Goal: Find specific page/section: Find specific page/section

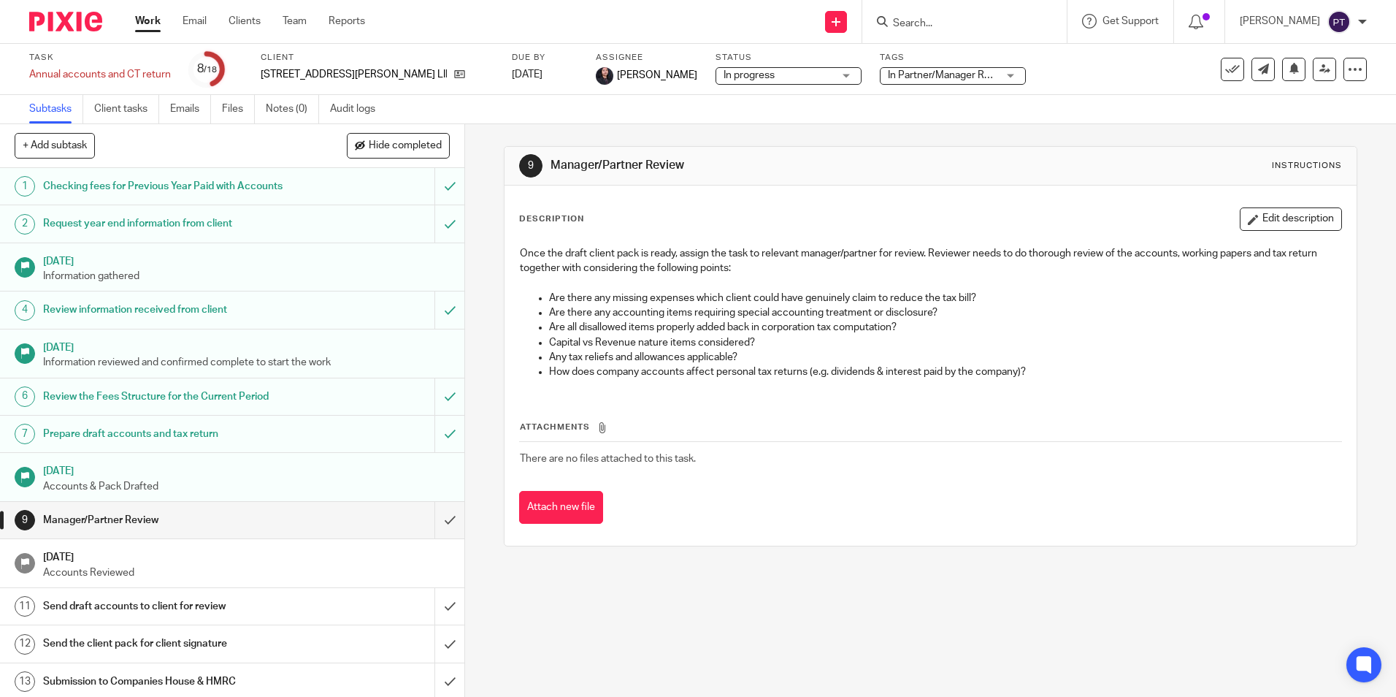
click at [74, 20] on img at bounding box center [65, 22] width 73 height 20
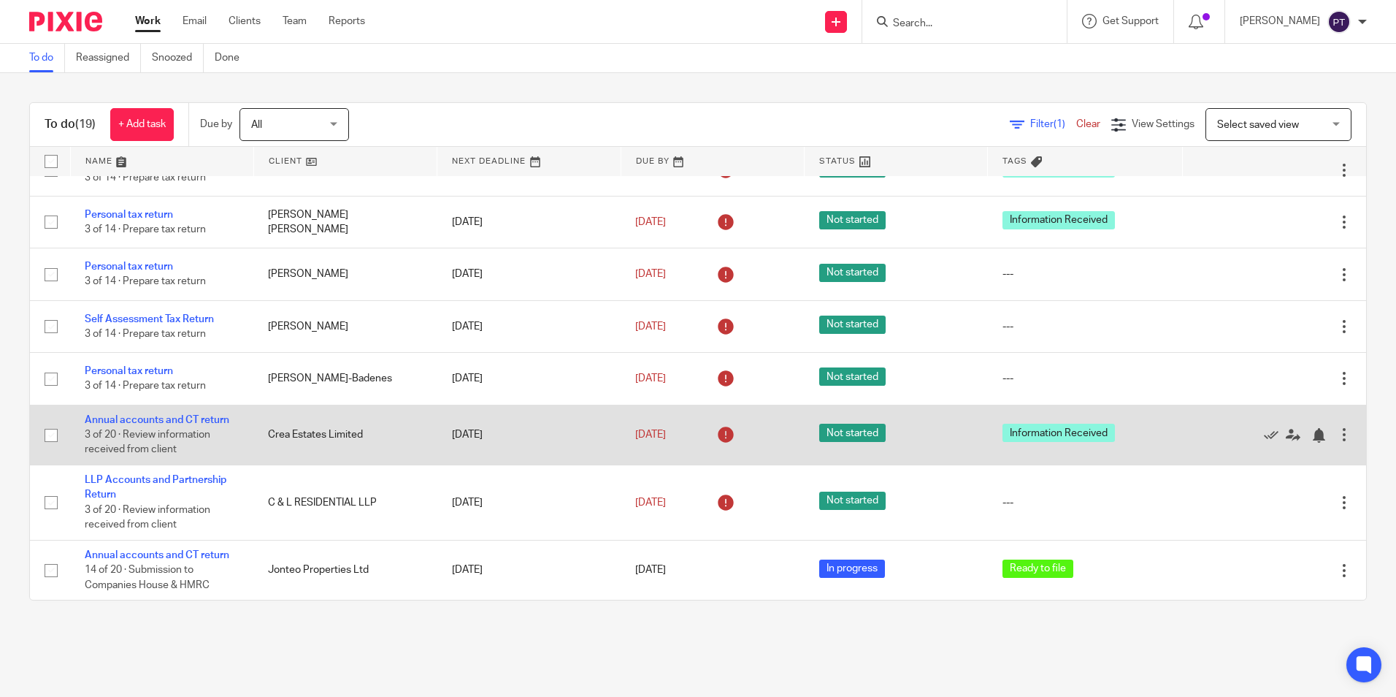
scroll to position [684, 0]
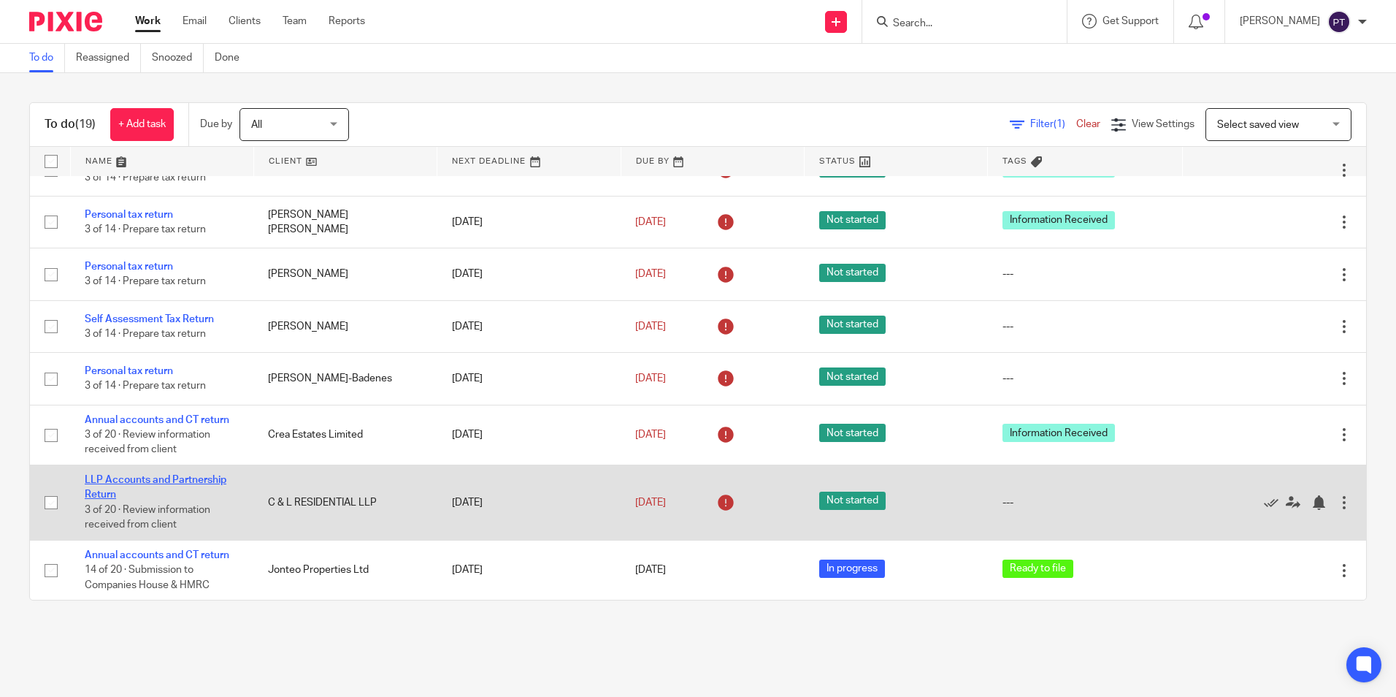
click at [114, 478] on link "LLP Accounts and Partnership Return" at bounding box center [156, 487] width 142 height 25
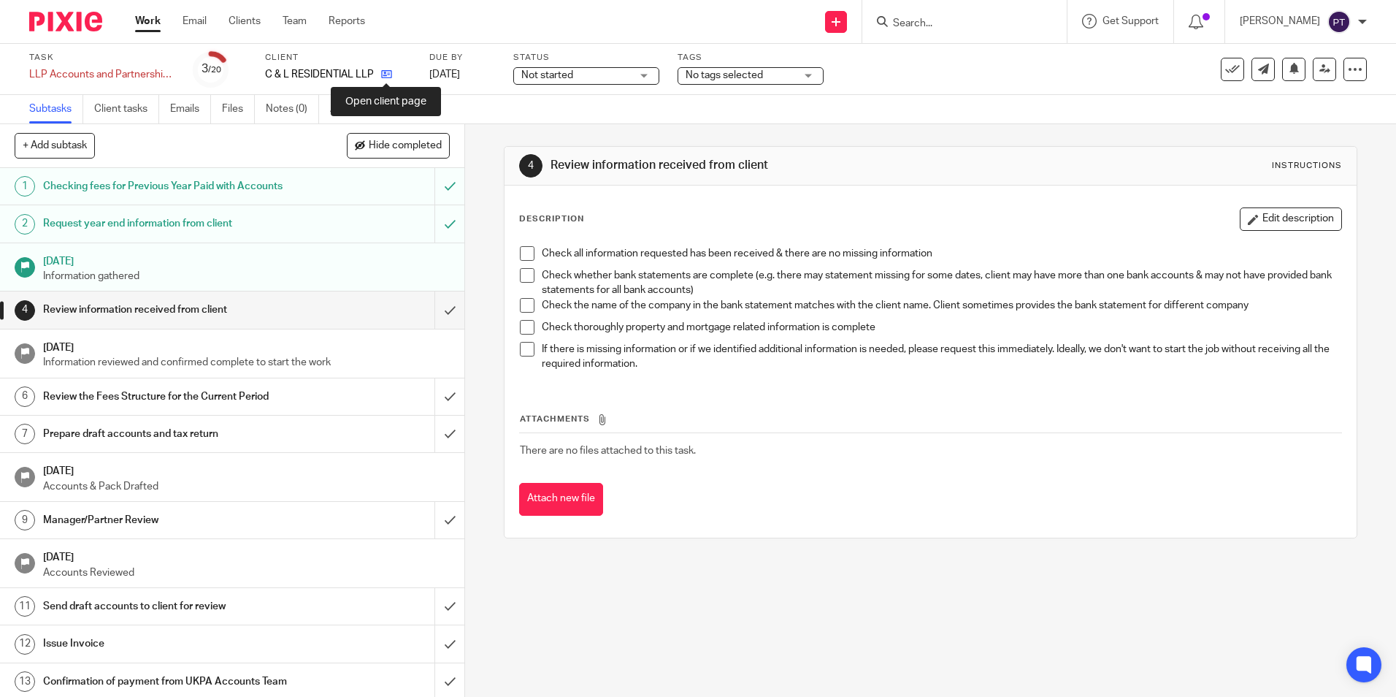
click at [391, 75] on icon at bounding box center [386, 74] width 11 height 11
